Goal: Transaction & Acquisition: Purchase product/service

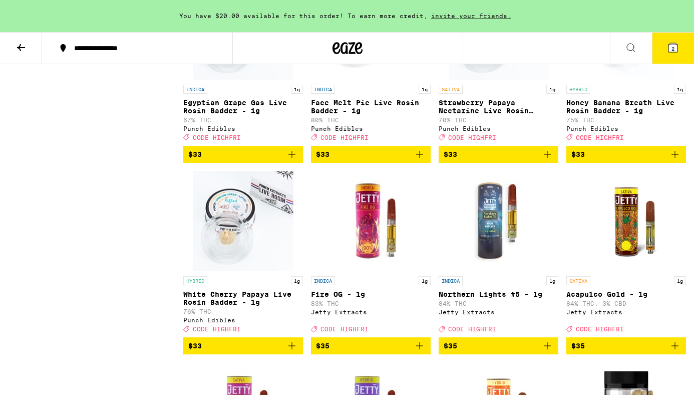
scroll to position [5744, 0]
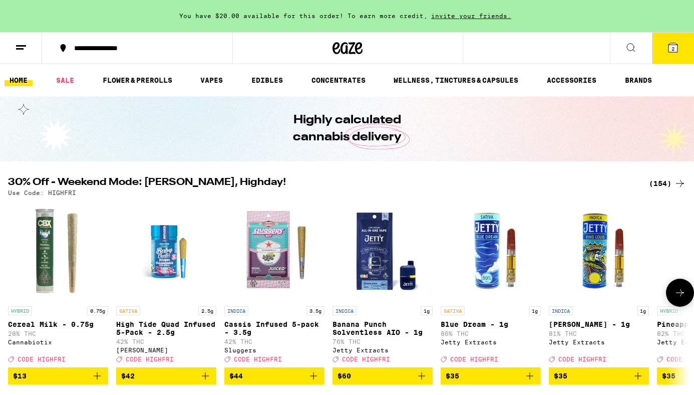
scroll to position [51, 0]
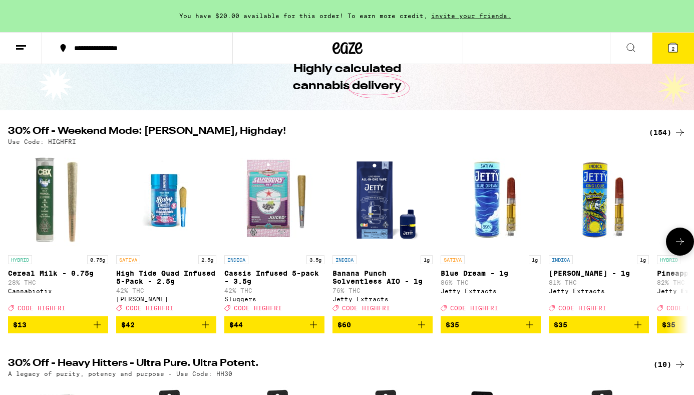
click at [381, 221] on img "Open page for Banana Punch Solventless AIO - 1g from Jetty Extracts" at bounding box center [383, 200] width 100 height 100
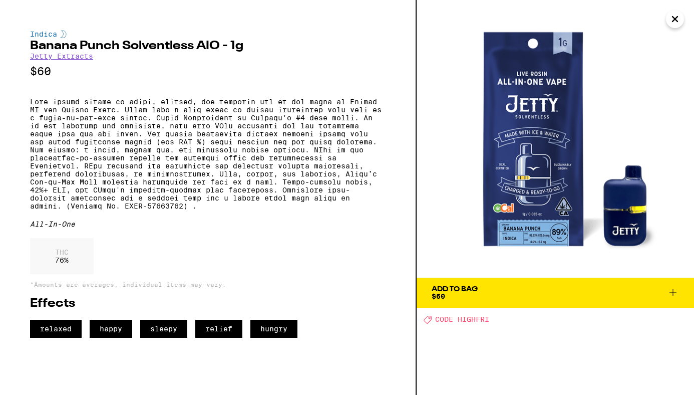
click at [461, 292] on div "Add To Bag" at bounding box center [455, 289] width 46 height 7
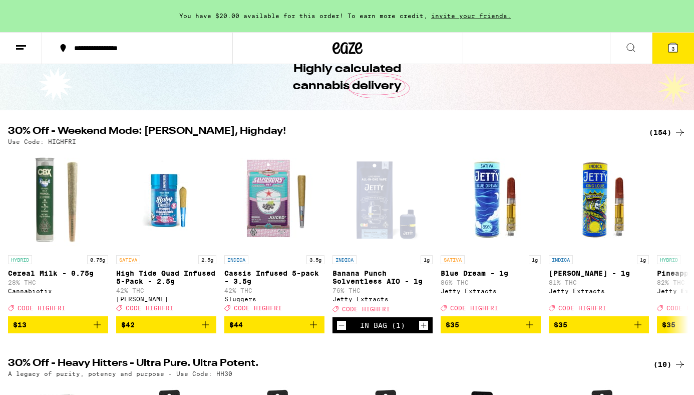
click at [678, 45] on icon at bounding box center [673, 48] width 12 height 12
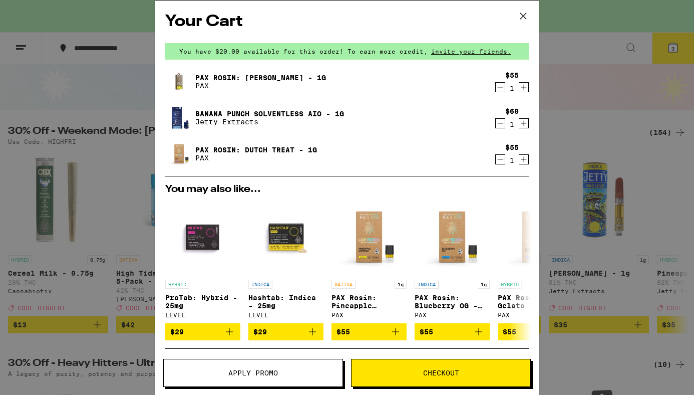
click at [497, 87] on icon "Decrement" at bounding box center [500, 87] width 9 height 12
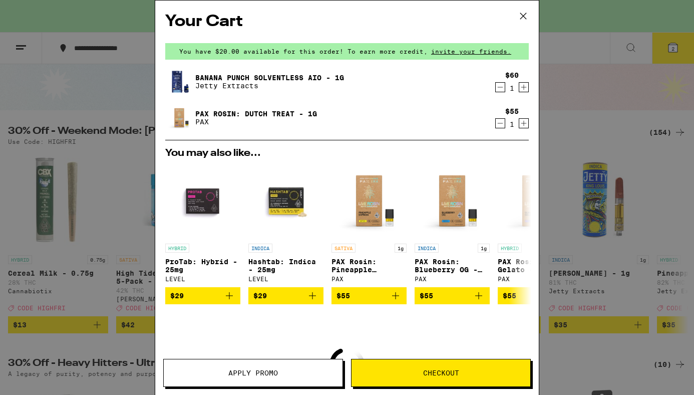
click at [499, 128] on icon "Decrement" at bounding box center [500, 123] width 9 height 12
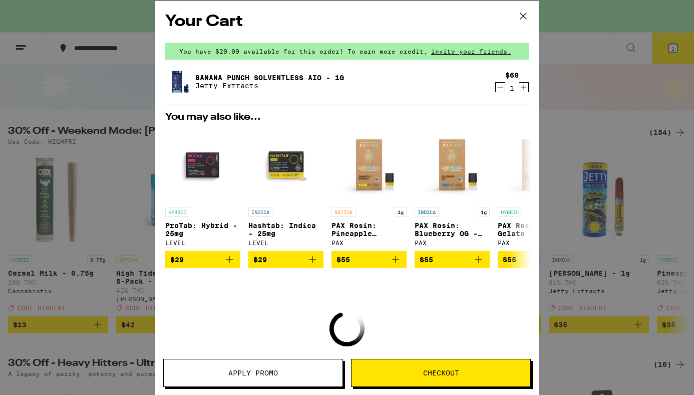
click at [292, 373] on span "Apply Promo" at bounding box center [253, 372] width 179 height 7
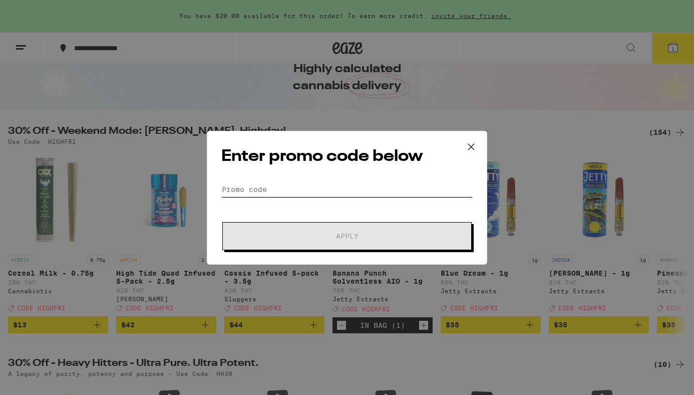
click at [291, 188] on input "Promo Code" at bounding box center [346, 189] width 251 height 15
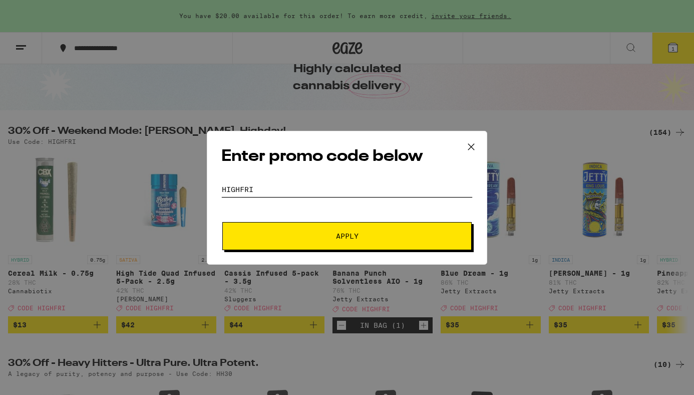
type input "HIGHFRI"
click at [290, 233] on span "Apply" at bounding box center [347, 235] width 180 height 7
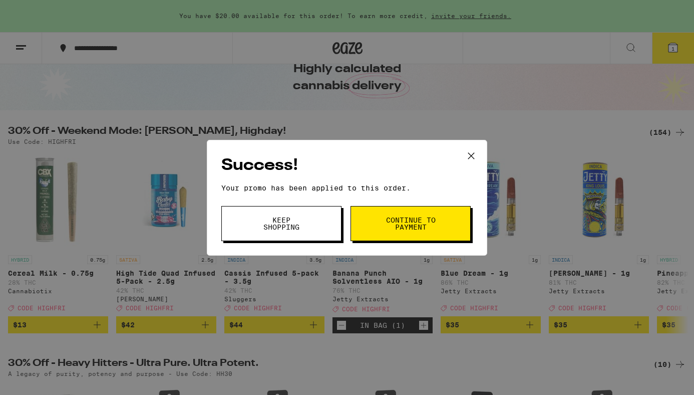
click at [397, 227] on span "Continue to payment" at bounding box center [410, 223] width 51 height 14
